Goal: Complete application form

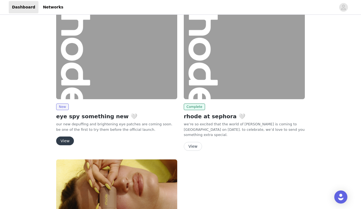
scroll to position [14, 0]
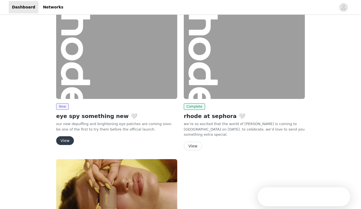
click at [70, 145] on div "New eye spy something new 🤍 our new depuffing and brightening eye patches are c…" at bounding box center [117, 78] width 128 height 146
click at [66, 141] on button "View" at bounding box center [65, 140] width 18 height 9
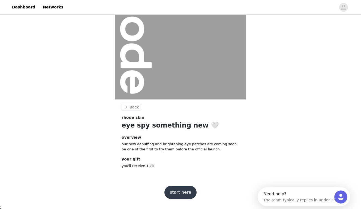
scroll to position [47, 0]
click at [179, 196] on button "start here" at bounding box center [181, 192] width 32 height 13
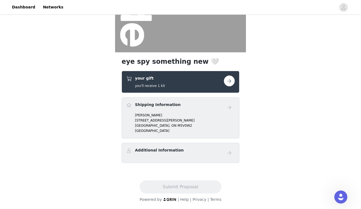
scroll to position [95, 0]
click at [234, 80] on button "button" at bounding box center [229, 81] width 11 height 11
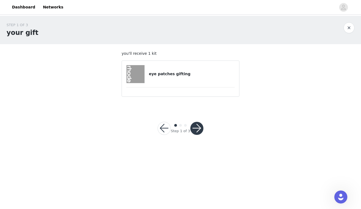
click at [195, 81] on div "eye patches gifting" at bounding box center [180, 74] width 109 height 18
click at [198, 126] on button "button" at bounding box center [196, 128] width 13 height 13
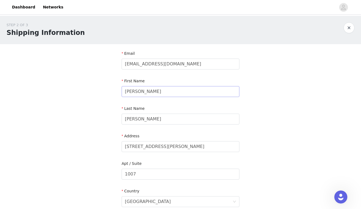
scroll to position [20, 0]
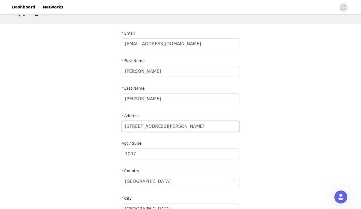
click at [173, 125] on input "[STREET_ADDRESS][PERSON_NAME]" at bounding box center [181, 126] width 118 height 11
type input "[STREET_ADDRESS]"
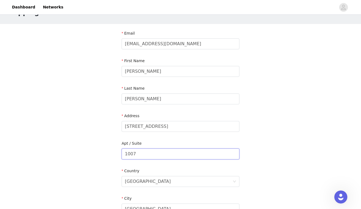
click at [193, 149] on input "1007" at bounding box center [181, 154] width 118 height 11
click at [190, 154] on input "1007" at bounding box center [181, 154] width 118 height 11
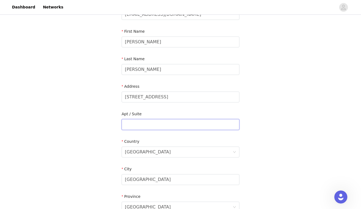
scroll to position [77, 0]
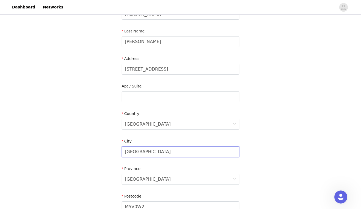
click at [162, 149] on input "[GEOGRAPHIC_DATA]" at bounding box center [181, 151] width 118 height 11
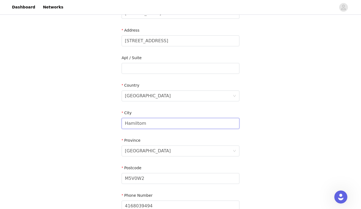
scroll to position [143, 0]
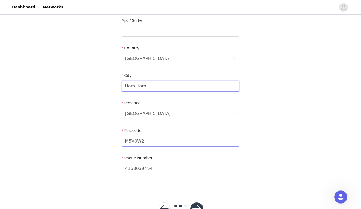
type input "Hamiltom"
click at [154, 142] on input "M5V0W2" at bounding box center [181, 141] width 118 height 11
type input "l"
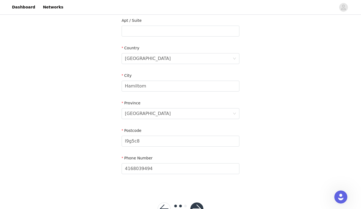
click at [97, 162] on div "STEP 2 OF 3 Shipping Information Email [EMAIL_ADDRESS][DOMAIN_NAME] First Name …" at bounding box center [180, 31] width 361 height 317
click at [138, 144] on input "l9g5c8" at bounding box center [181, 141] width 118 height 11
click at [127, 142] on input "l9g5c8" at bounding box center [181, 141] width 118 height 11
type input "L9g5c8"
click at [130, 143] on input "L9g5c8" at bounding box center [181, 141] width 118 height 11
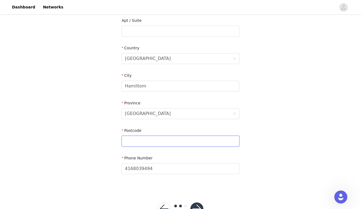
type input "L9G5C8"
click at [106, 162] on div "STEP 2 OF 3 Shipping Information Email [EMAIL_ADDRESS][DOMAIN_NAME] First Name …" at bounding box center [180, 31] width 361 height 317
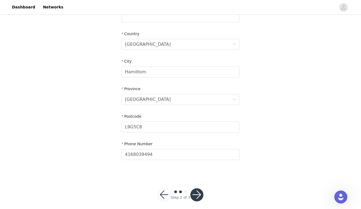
click at [196, 193] on button "button" at bounding box center [196, 195] width 13 height 13
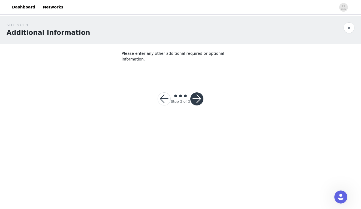
click at [198, 92] on button "button" at bounding box center [196, 98] width 13 height 13
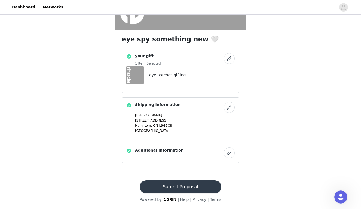
scroll to position [117, 0]
click at [228, 108] on button "button" at bounding box center [229, 107] width 11 height 11
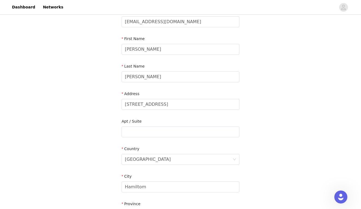
scroll to position [47, 0]
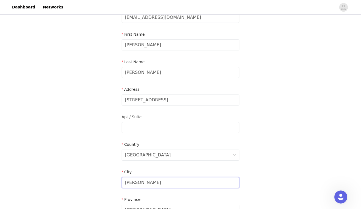
type input "[PERSON_NAME]"
click at [252, 152] on div "STEP 2 OF 3 Shipping Information Email [EMAIL_ADDRESS][DOMAIN_NAME] First Name …" at bounding box center [180, 127] width 361 height 317
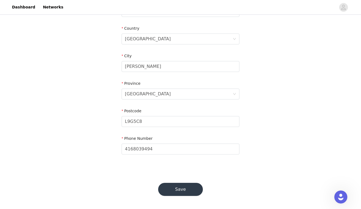
click at [190, 194] on button "Save" at bounding box center [180, 189] width 45 height 13
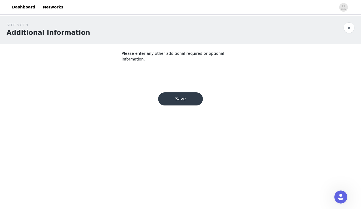
click at [187, 98] on button "Save" at bounding box center [180, 98] width 45 height 13
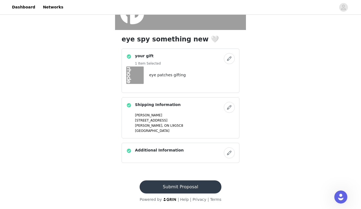
scroll to position [117, 0]
click at [166, 186] on button "Submit Proposal" at bounding box center [181, 187] width 82 height 13
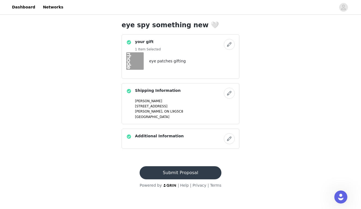
scroll to position [0, 0]
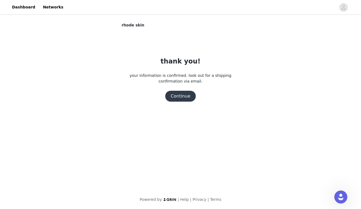
click at [179, 97] on button "Continue" at bounding box center [180, 96] width 31 height 11
